Goal: Go to known website: Go to known website

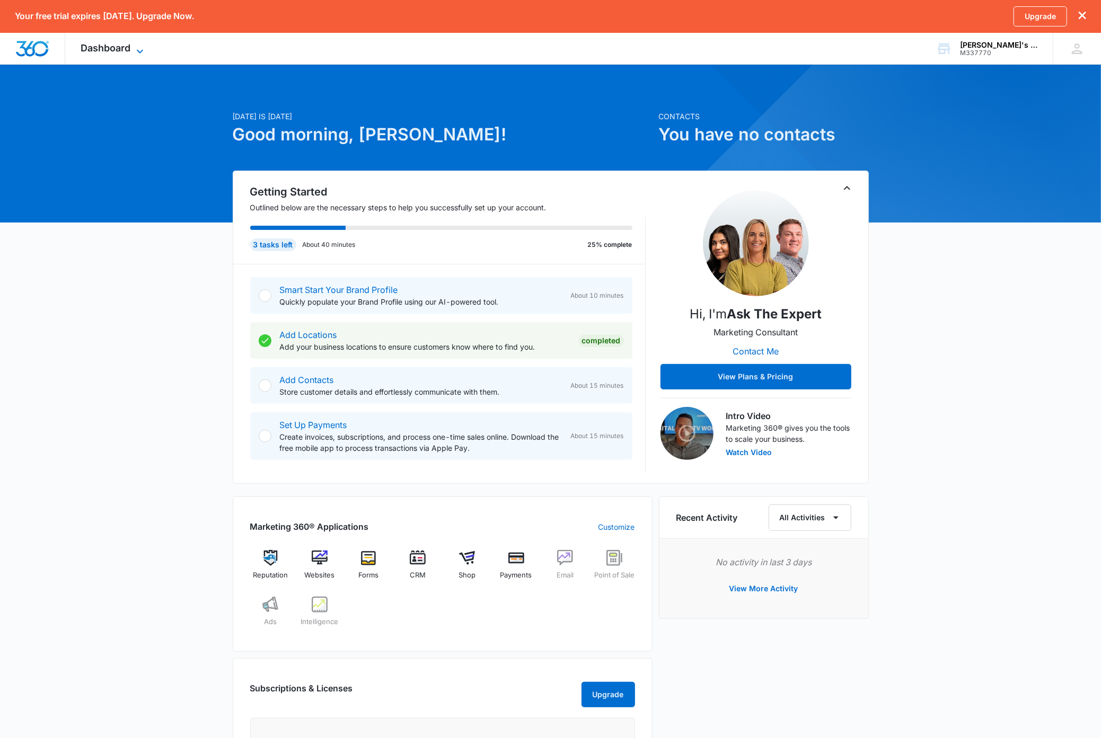
click at [138, 49] on icon at bounding box center [140, 51] width 6 height 4
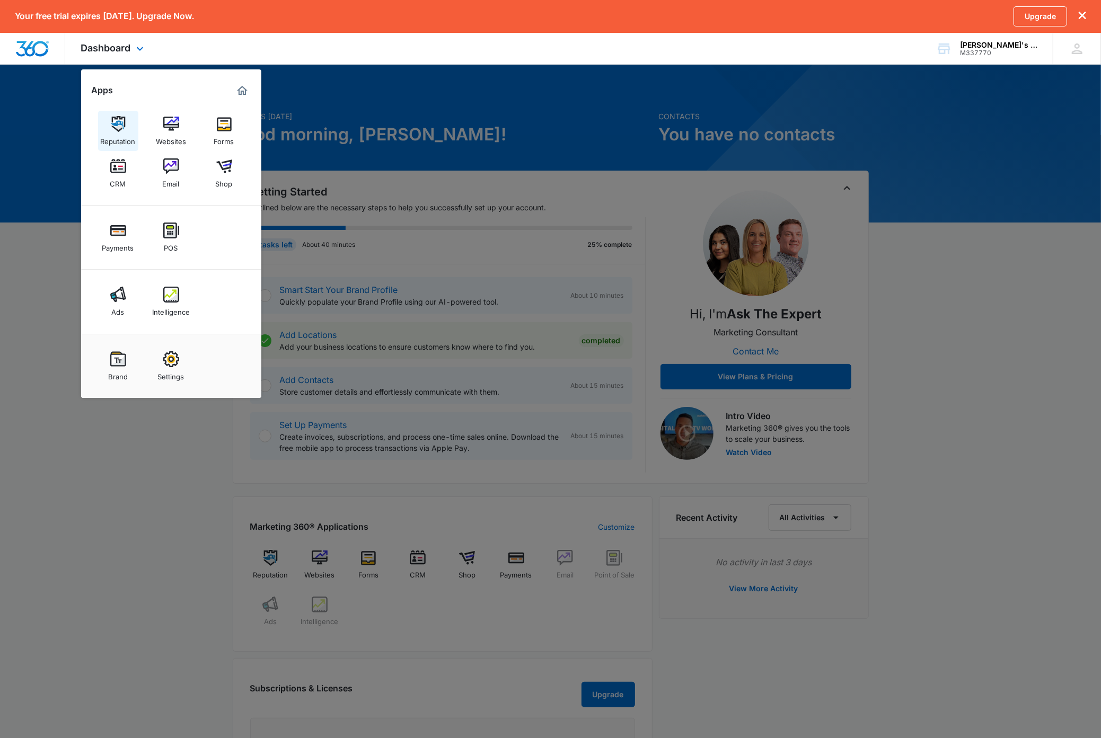
click at [125, 135] on div "Reputation" at bounding box center [118, 139] width 35 height 14
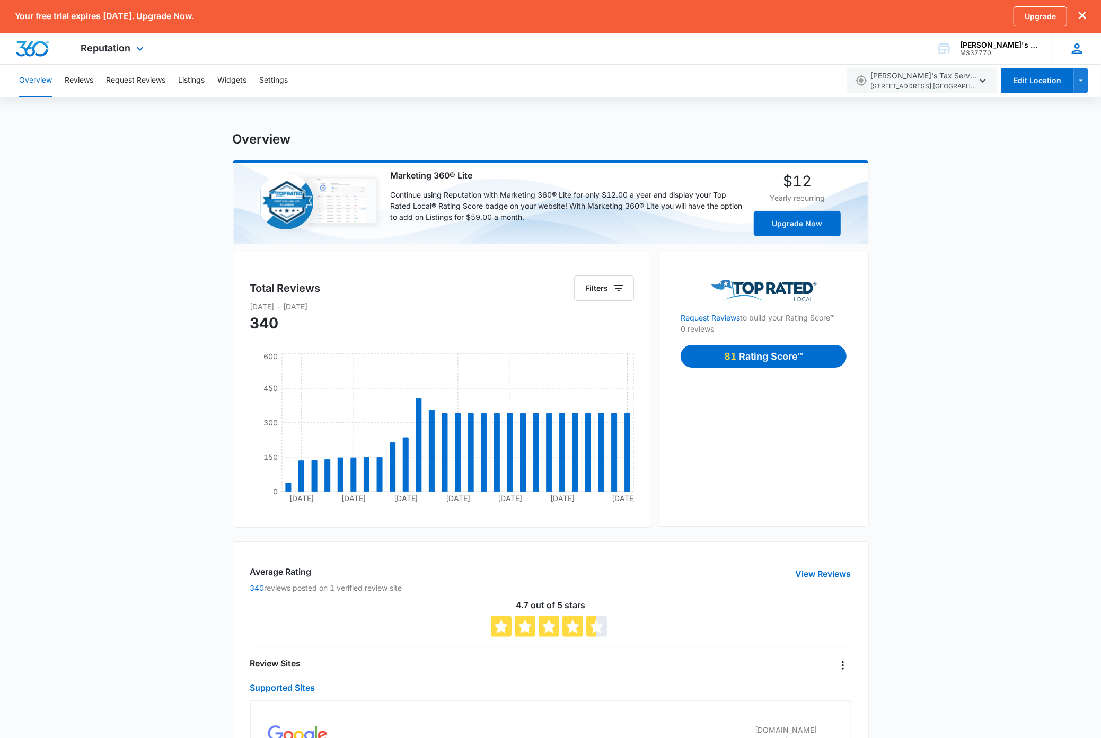
click at [1080, 54] on icon at bounding box center [1077, 49] width 16 height 16
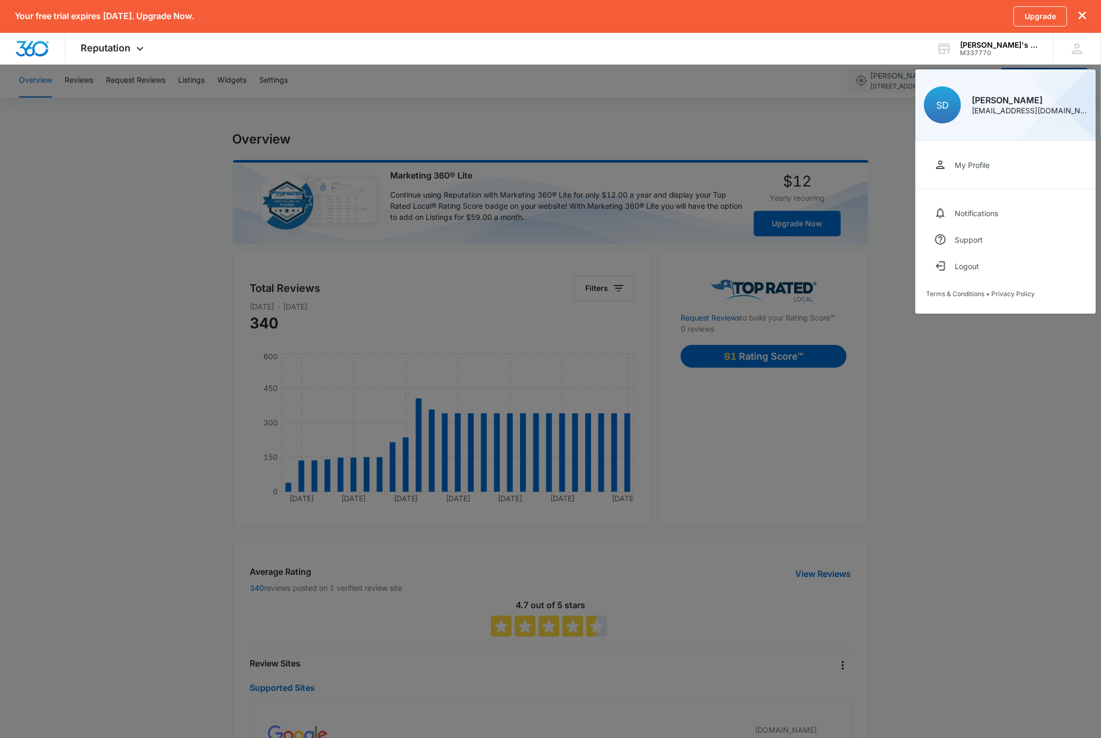
scroll to position [3, 0]
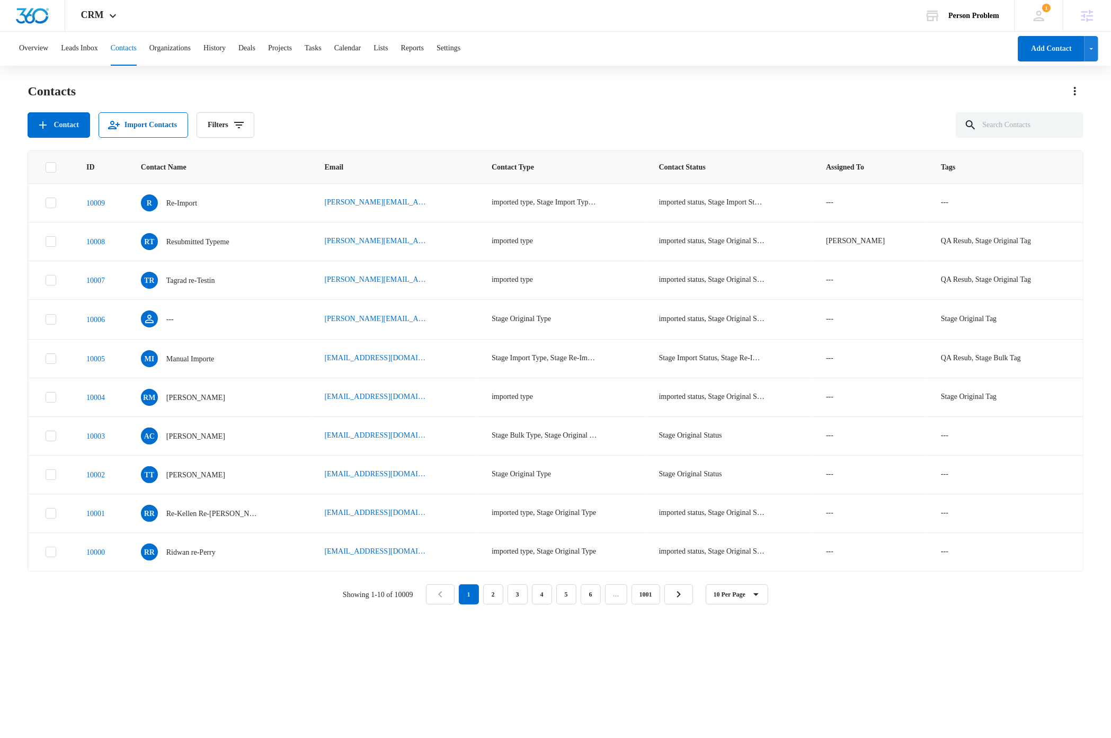
click at [574, 114] on div "Contact Import Contacts Filters" at bounding box center [556, 124] width 1056 height 25
click at [48, 18] on img "Dashboard" at bounding box center [32, 16] width 34 height 16
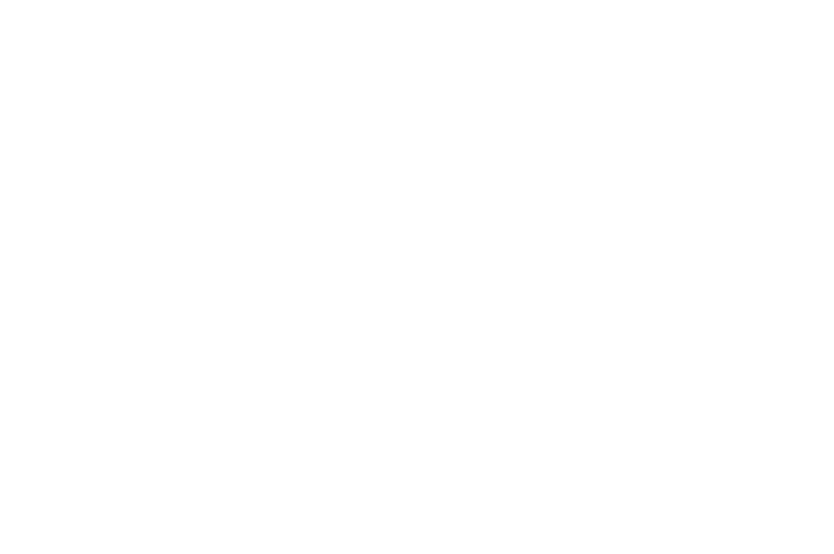
type input "[PERSON_NAME][EMAIL_ADDRESS][DOMAIN_NAME]"
click at [0, 0] on input "Sign In" at bounding box center [0, 0] width 0 height 0
